Goal: Information Seeking & Learning: Learn about a topic

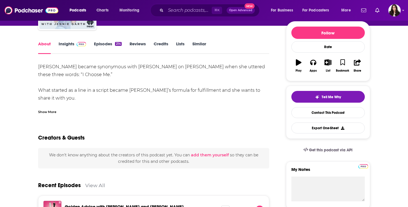
scroll to position [43, 0]
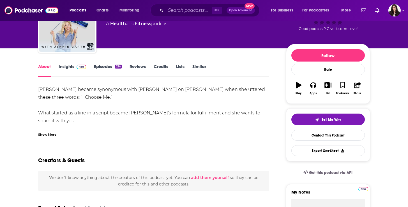
click at [67, 70] on link "Insights" at bounding box center [73, 70] width 28 height 13
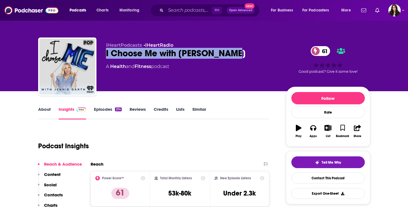
drag, startPoint x: 235, startPoint y: 54, endPoint x: 103, endPoint y: 56, distance: 132.3
click at [103, 56] on div "iHeartPodcasts • iHeartRadio I Choose Me with Jennie Garth 61 A Health and Fitn…" at bounding box center [204, 68] width 332 height 61
copy h2 "I Choose Me with Jennie Garth"
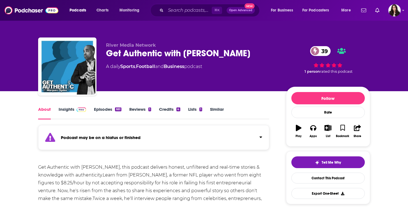
click at [111, 110] on link "Episodes 661" at bounding box center [107, 113] width 27 height 13
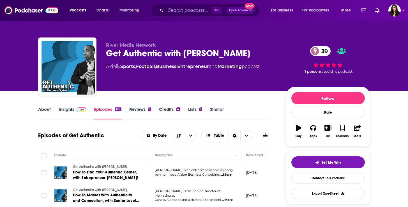
click at [75, 107] on span at bounding box center [80, 109] width 12 height 5
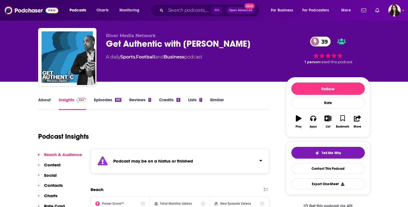
scroll to position [120, 0]
